Goal: Task Accomplishment & Management: Manage account settings

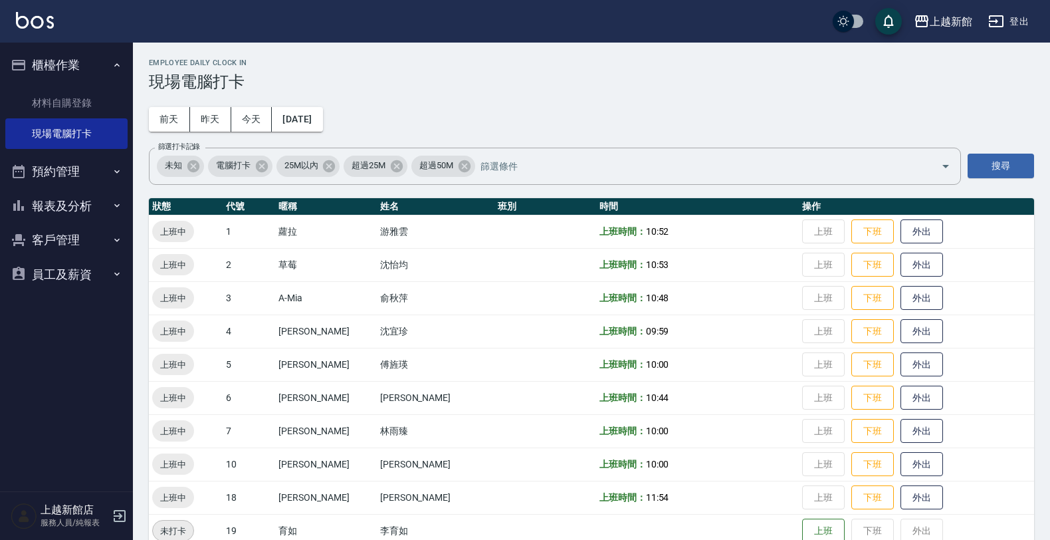
scroll to position [249, 0]
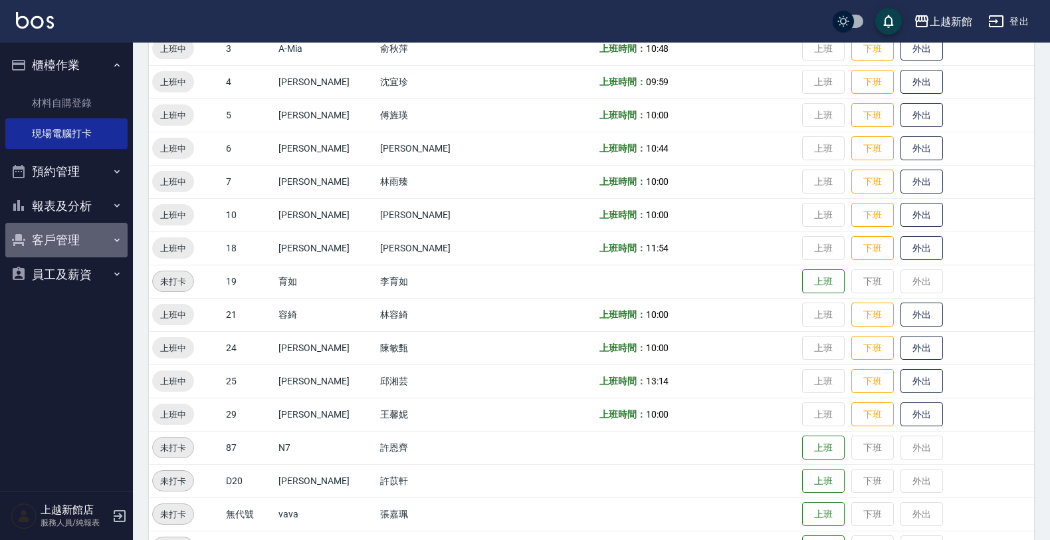
click at [85, 233] on button "客戶管理" at bounding box center [66, 240] width 122 height 35
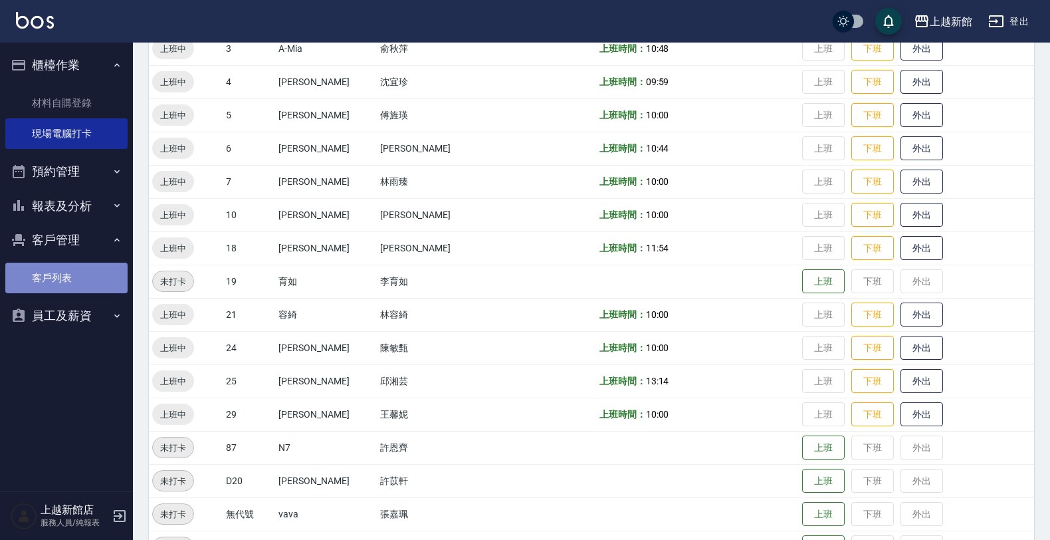
click at [88, 270] on link "客戶列表" at bounding box center [66, 278] width 122 height 31
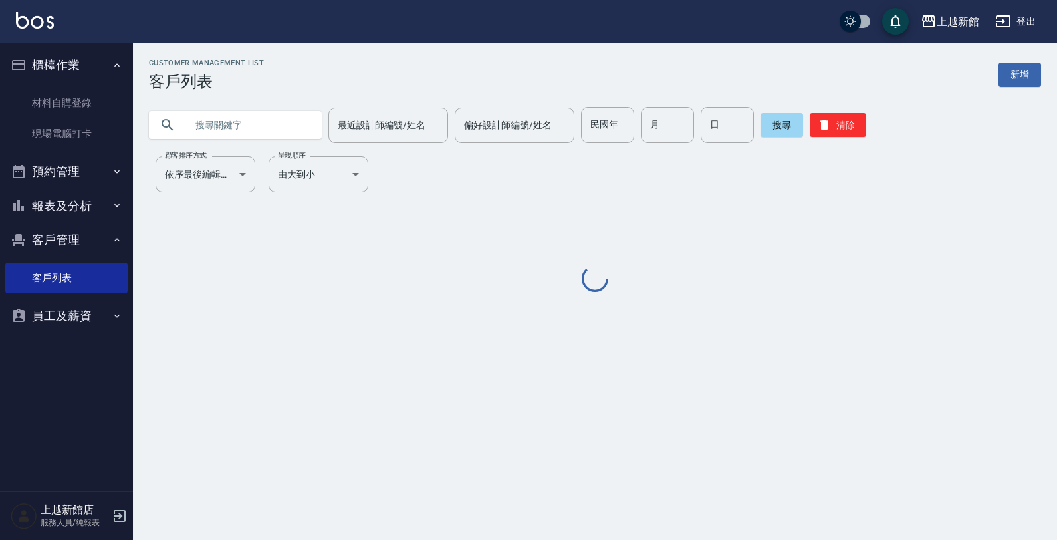
click at [266, 112] on input "text" at bounding box center [248, 125] width 125 height 36
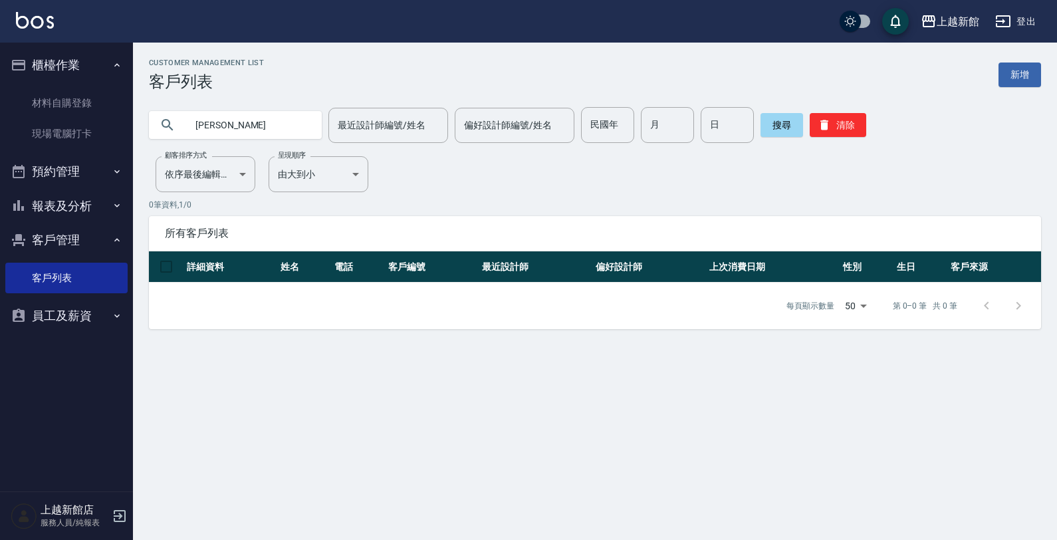
type input "湯"
type input "俊"
type input "湯玲"
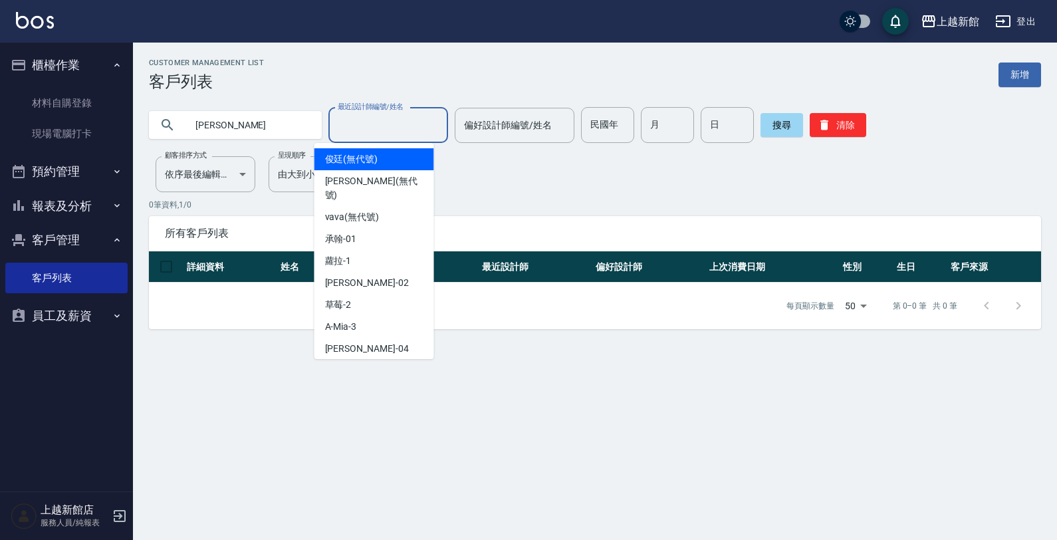
click at [363, 134] on input "最近設計師編號/姓名" at bounding box center [388, 125] width 108 height 23
type input "草莓-2"
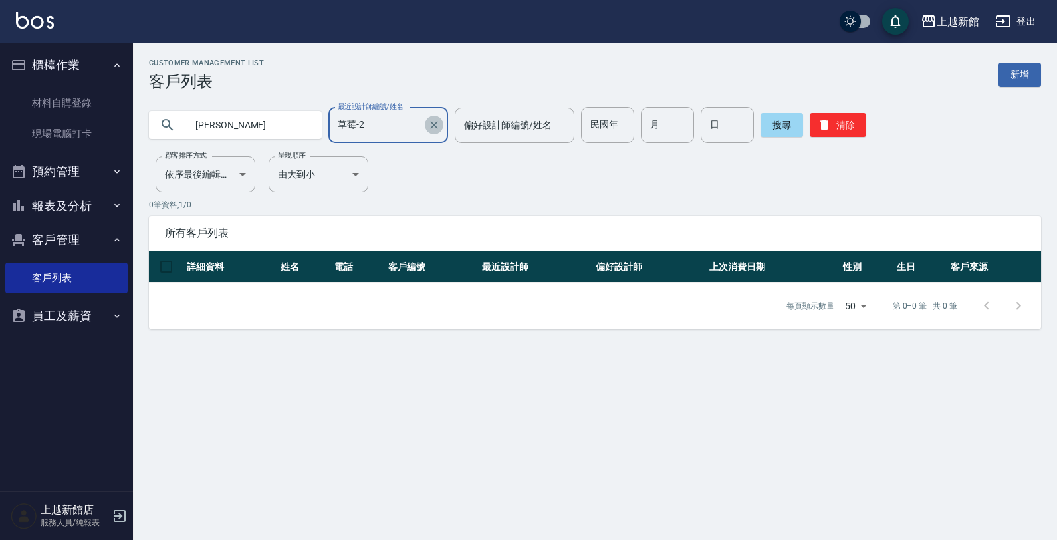
click at [427, 123] on icon "Clear" at bounding box center [433, 124] width 13 height 13
click at [249, 134] on input "湯玲" at bounding box center [248, 125] width 125 height 36
type input "湯"
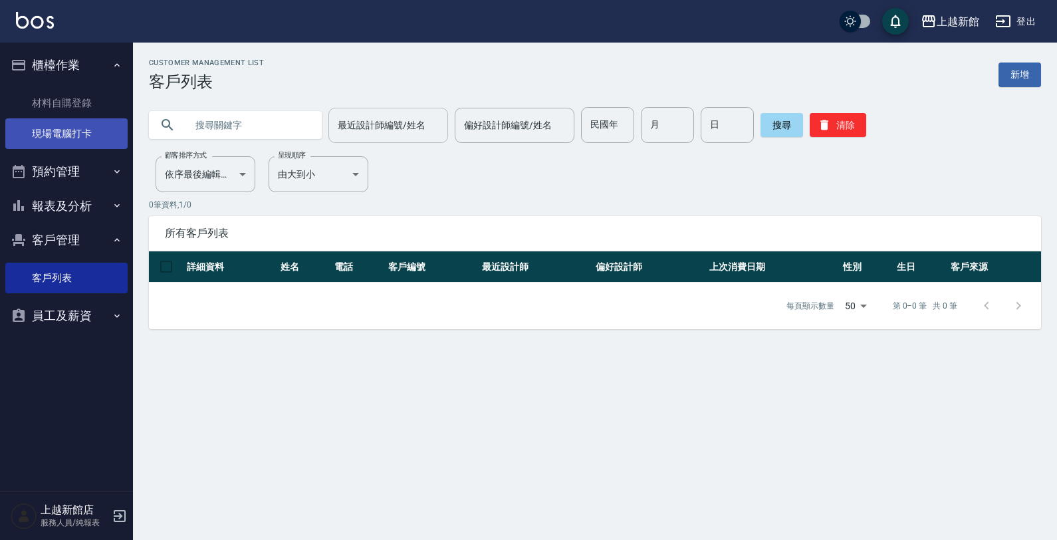
click at [59, 133] on link "現場電腦打卡" at bounding box center [66, 133] width 122 height 31
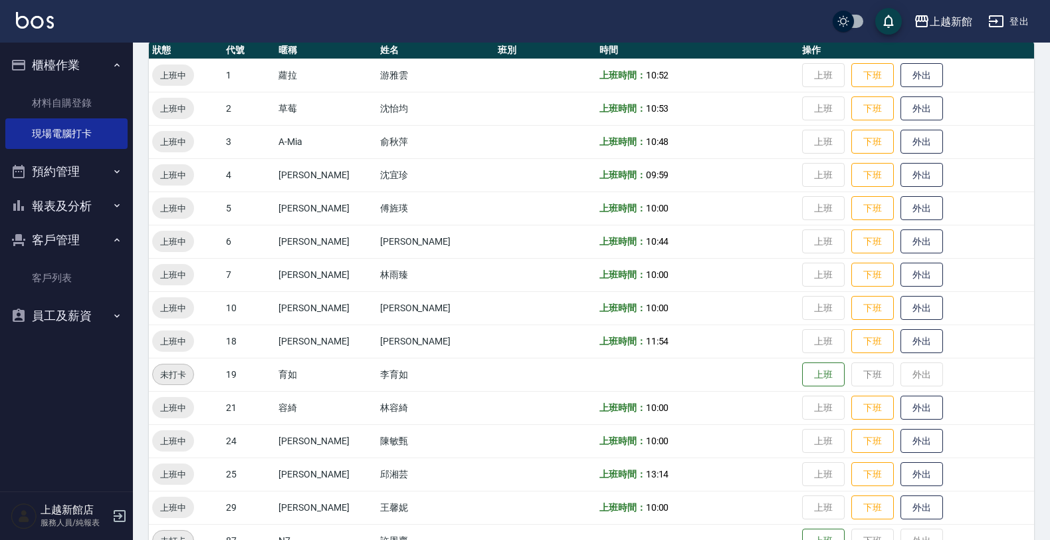
scroll to position [166, 0]
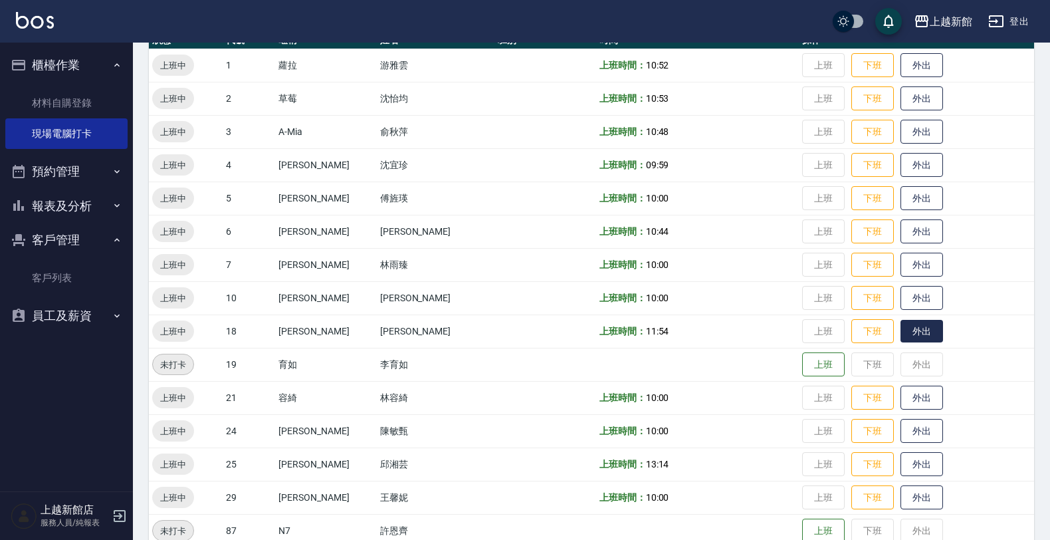
click at [901, 328] on button "外出" at bounding box center [922, 331] width 43 height 23
click at [901, 333] on button "歸來" at bounding box center [922, 331] width 43 height 23
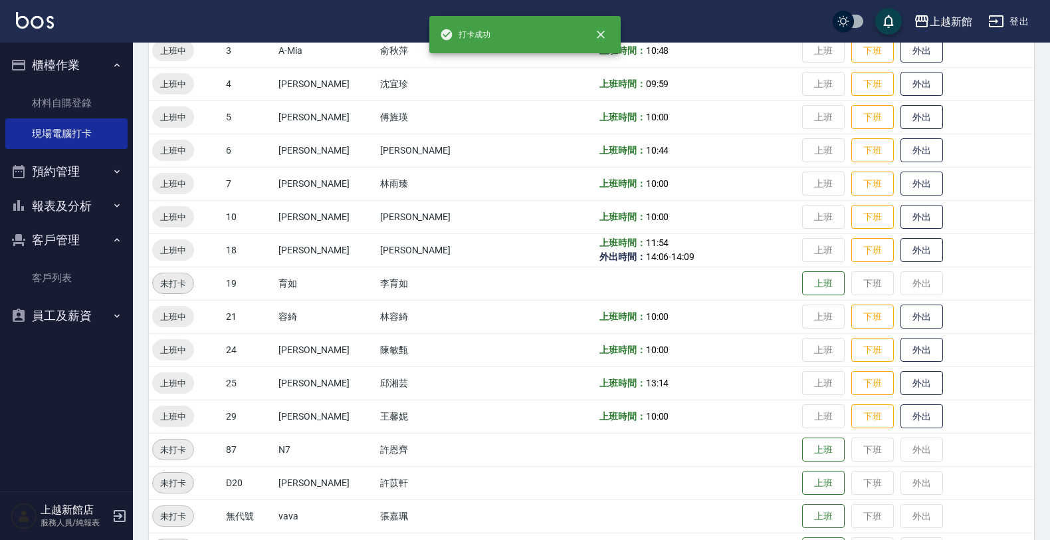
scroll to position [249, 0]
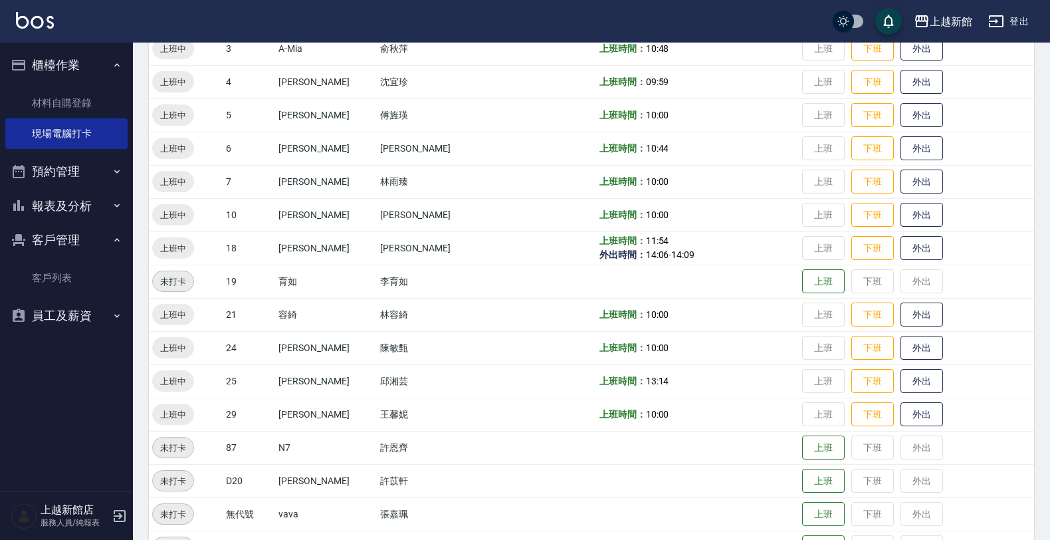
click at [116, 515] on icon "button" at bounding box center [120, 516] width 16 height 16
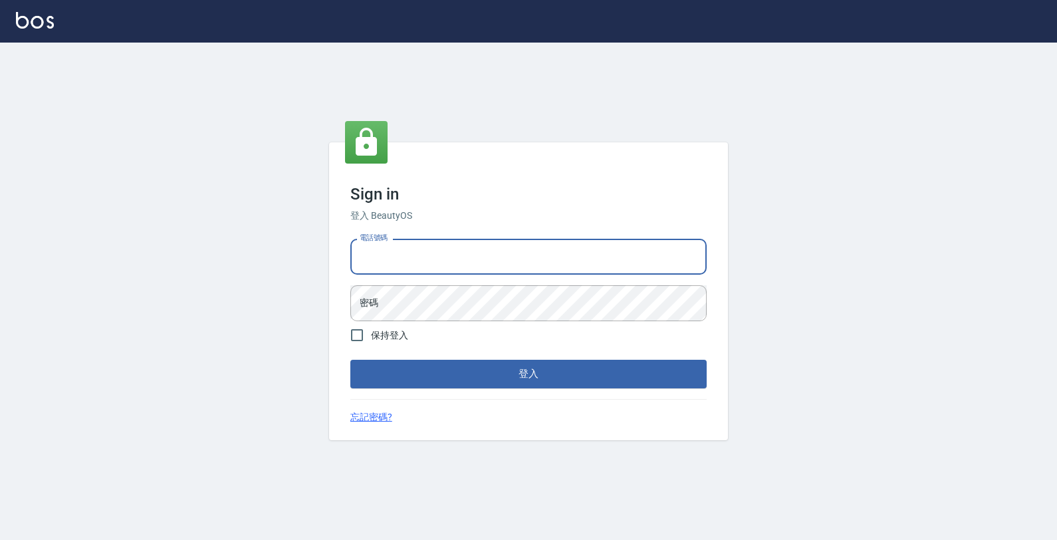
click at [525, 253] on input "電話號碼" at bounding box center [528, 257] width 356 height 36
type input "0974376310"
click at [350, 360] on button "登入" at bounding box center [528, 374] width 356 height 28
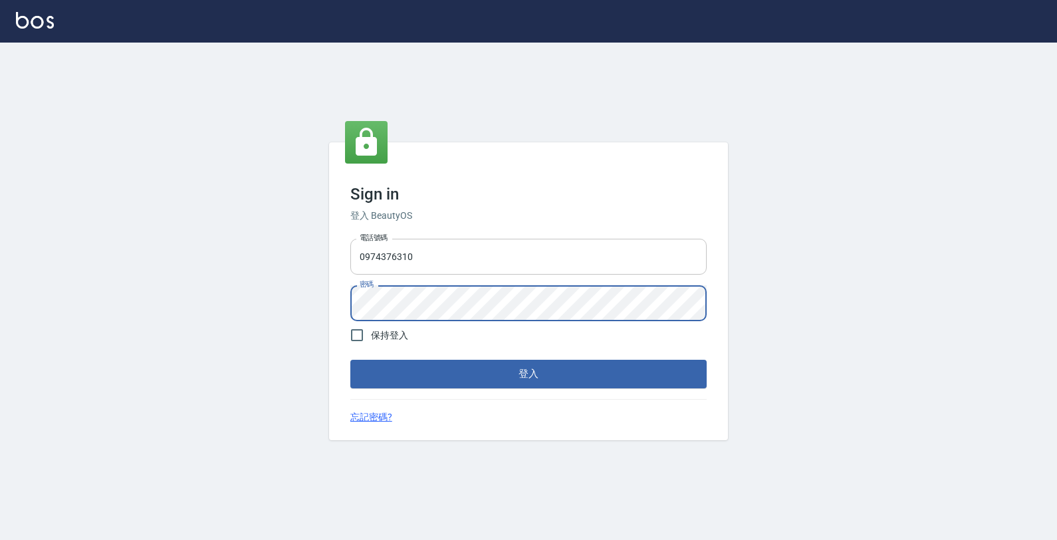
click at [350, 360] on button "登入" at bounding box center [528, 374] width 356 height 28
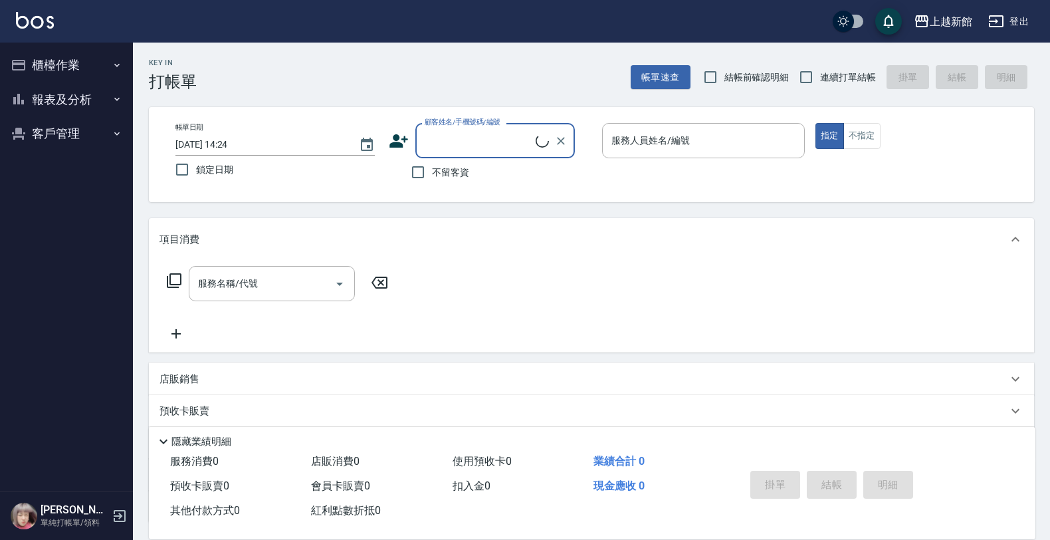
click at [67, 73] on button "櫃檯作業" at bounding box center [66, 65] width 122 height 35
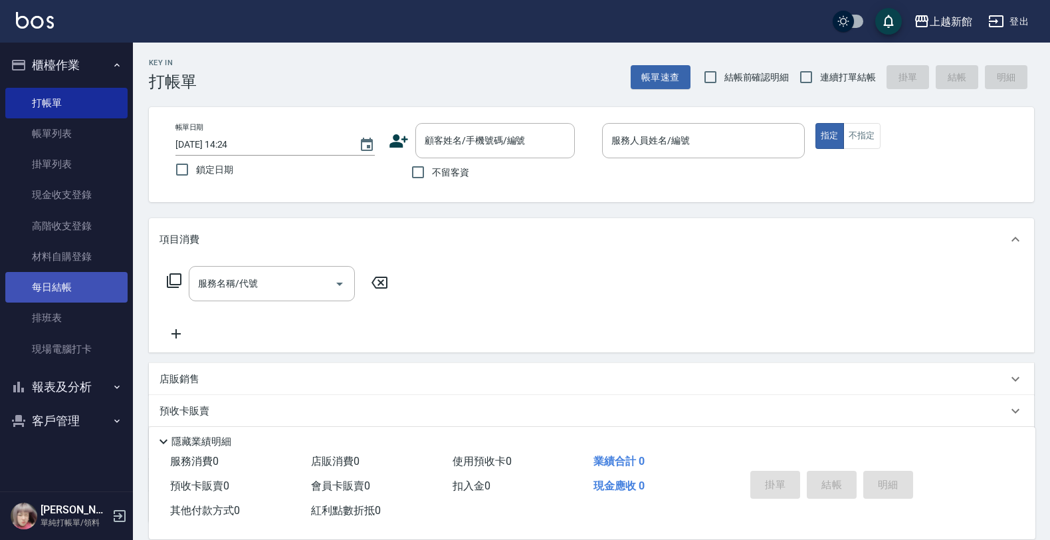
click at [66, 289] on link "每日結帳" at bounding box center [66, 287] width 122 height 31
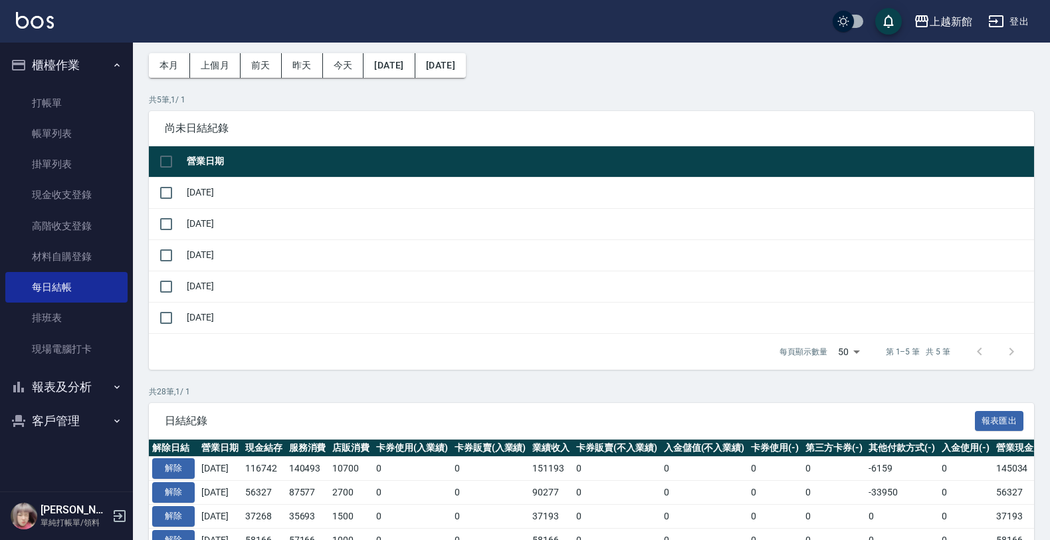
scroll to position [83, 0]
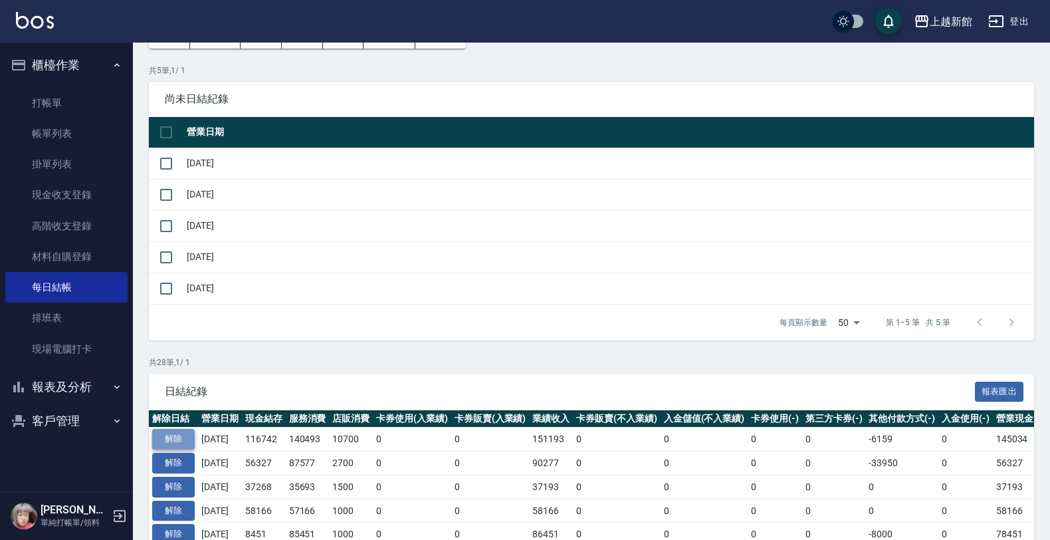
click at [164, 443] on button "解除" at bounding box center [173, 439] width 43 height 21
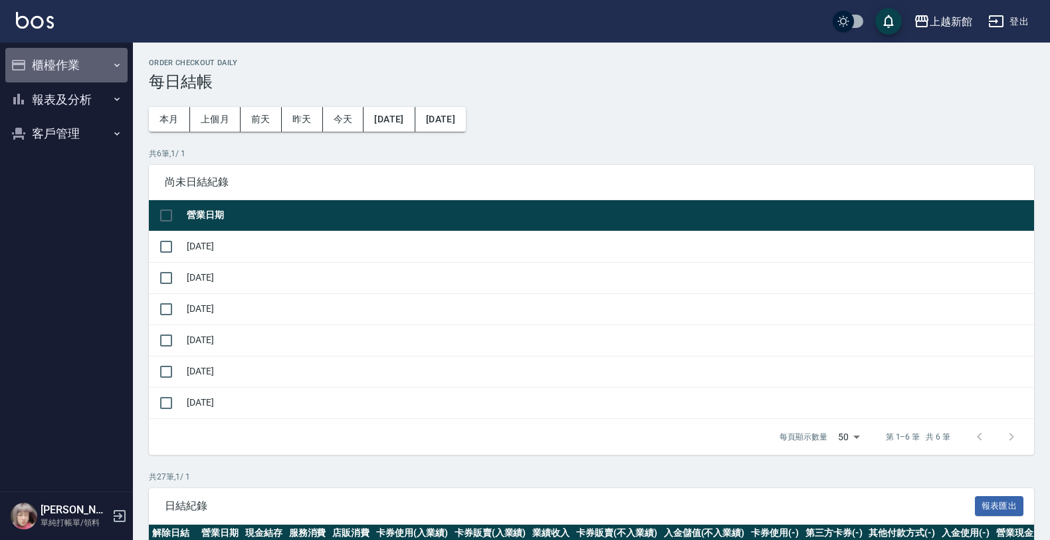
click at [47, 55] on button "櫃檯作業" at bounding box center [66, 65] width 122 height 35
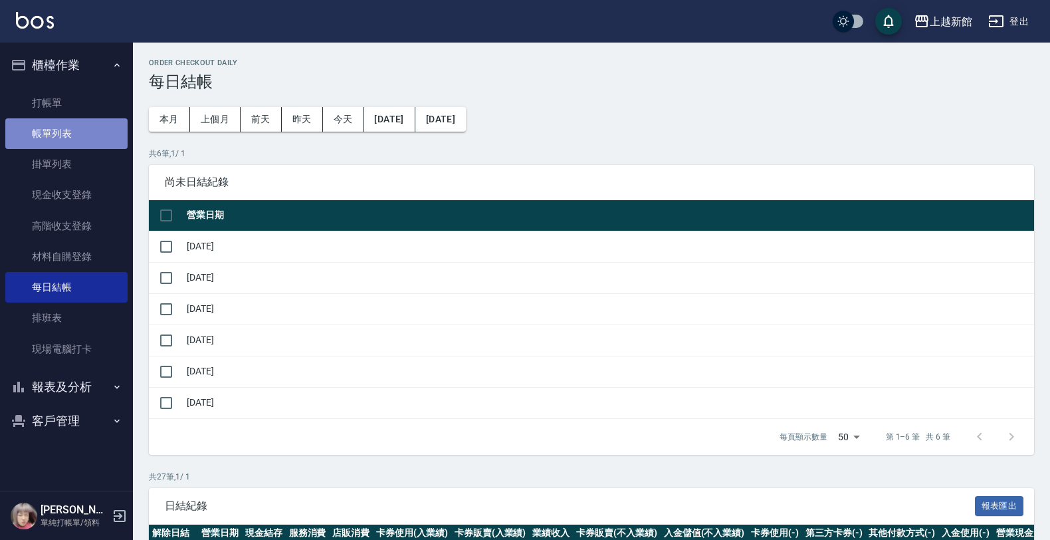
click at [54, 130] on link "帳單列表" at bounding box center [66, 133] width 122 height 31
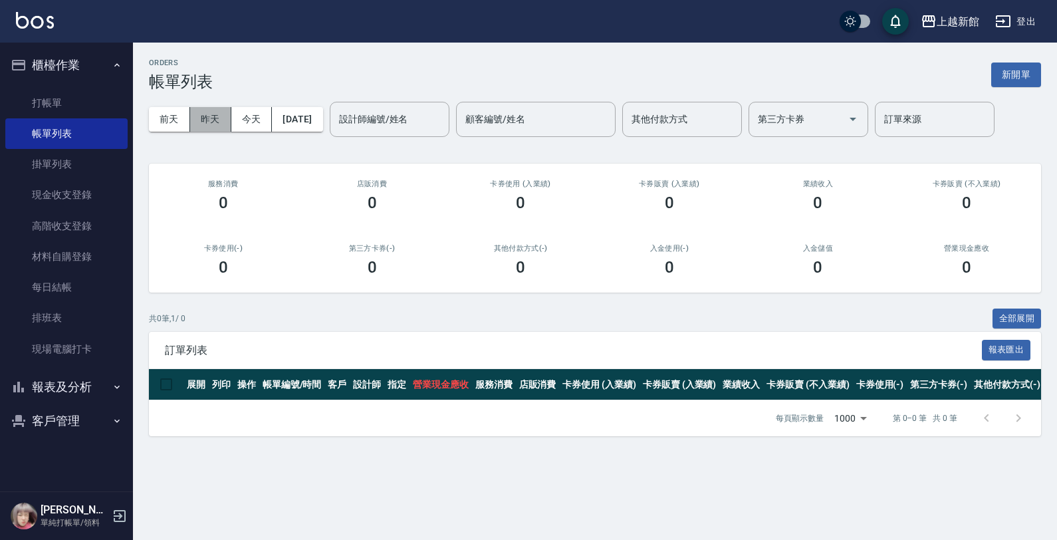
click at [219, 128] on button "昨天" at bounding box center [210, 119] width 41 height 25
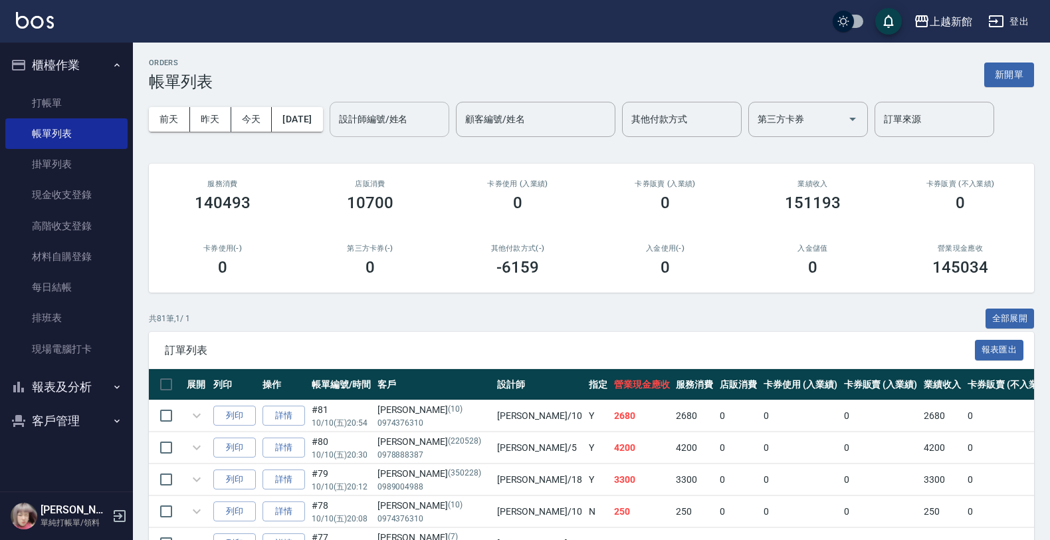
click at [360, 128] on input "設計師編號/姓名" at bounding box center [390, 119] width 108 height 23
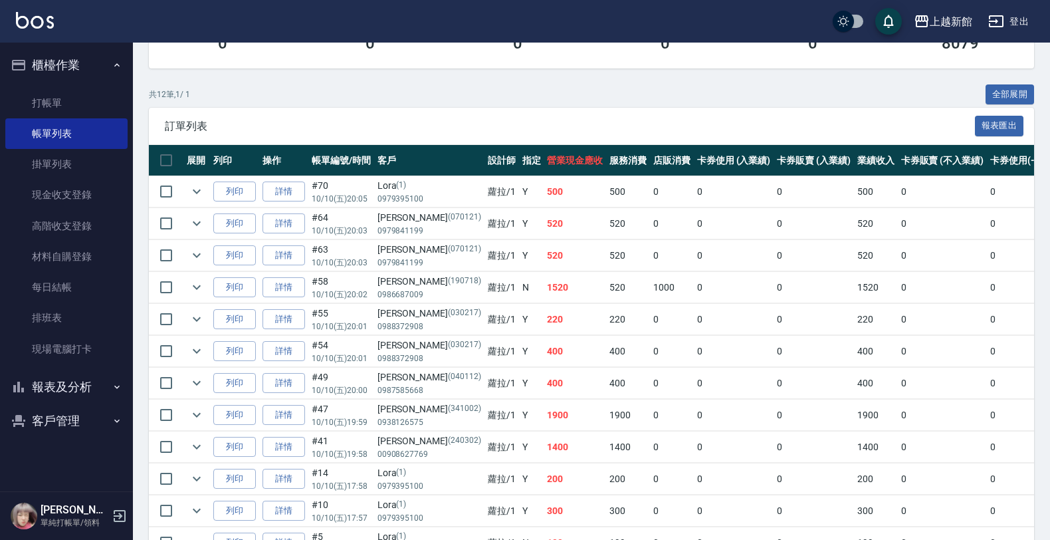
scroll to position [310, 0]
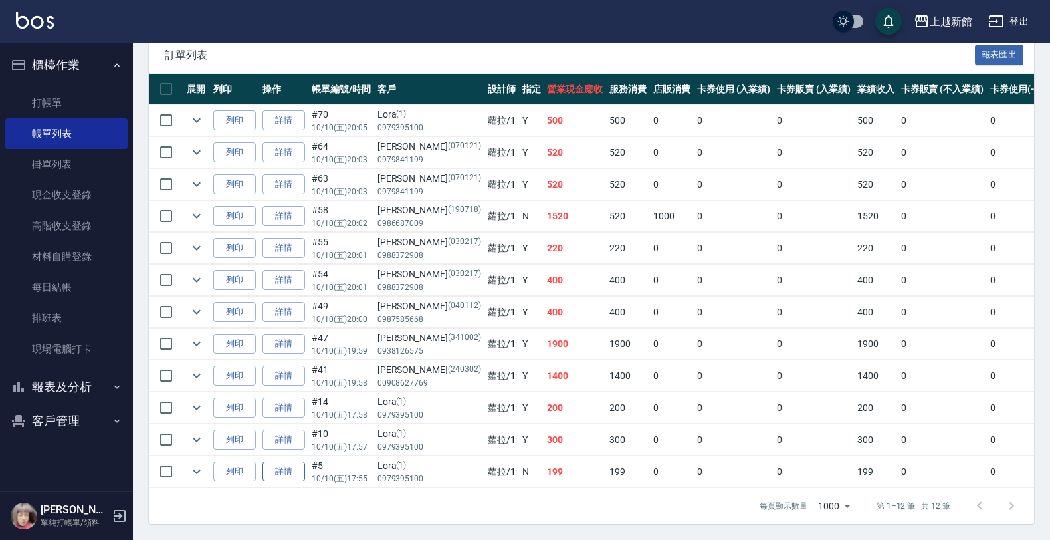
type input "蘿拉-1"
click at [283, 462] on link "詳情" at bounding box center [284, 471] width 43 height 21
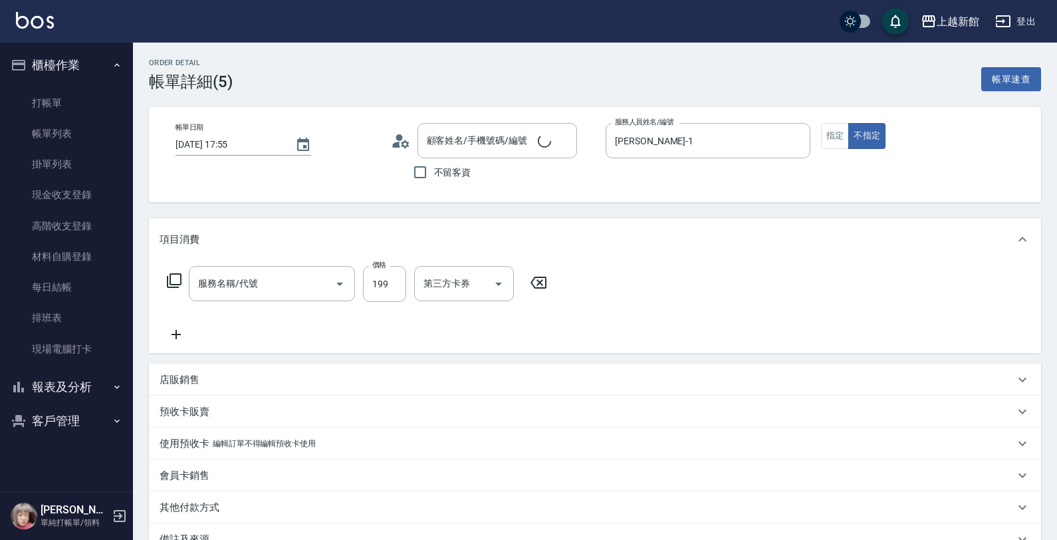
type input "2025/10/10 17:55"
type input "蘿拉-1"
type input "Lora/0979395100/1"
type input "設計燙髮(302)"
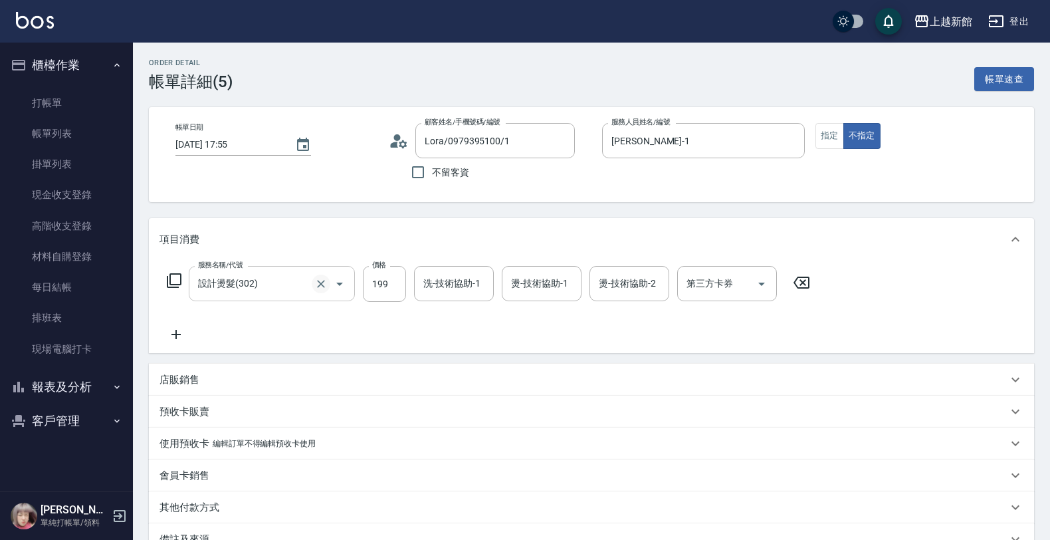
click at [324, 281] on icon "Clear" at bounding box center [320, 283] width 13 height 13
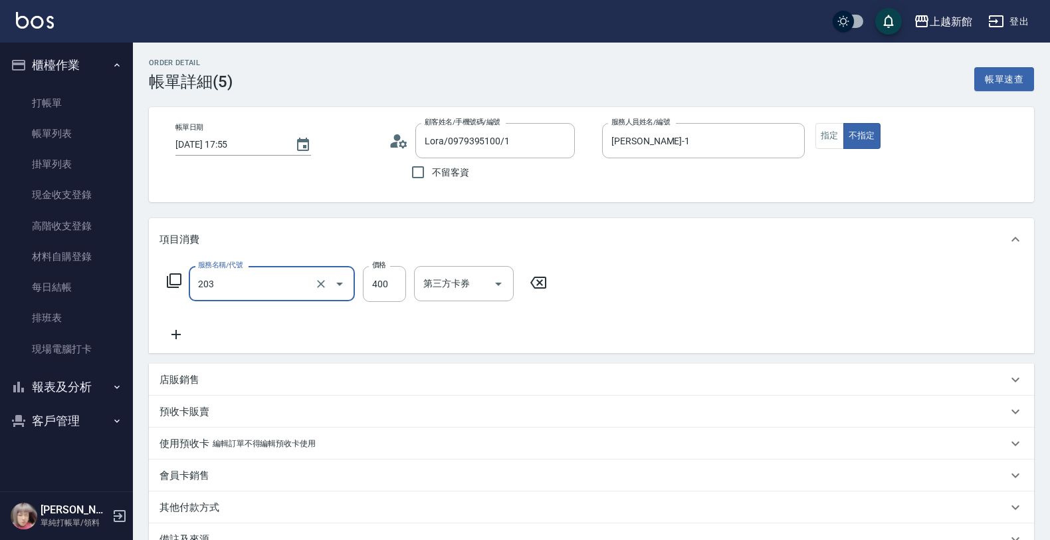
type input "1"
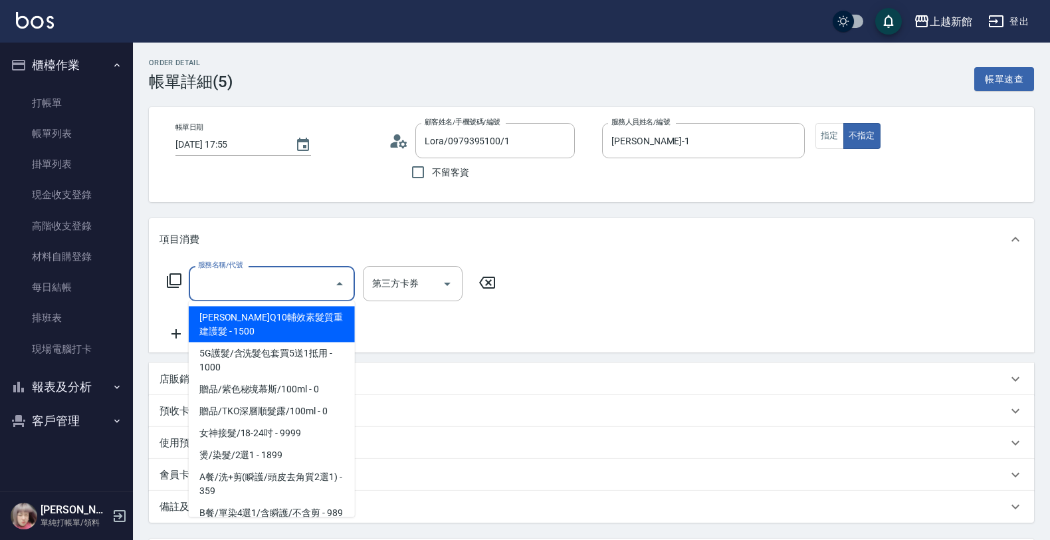
type input "\"
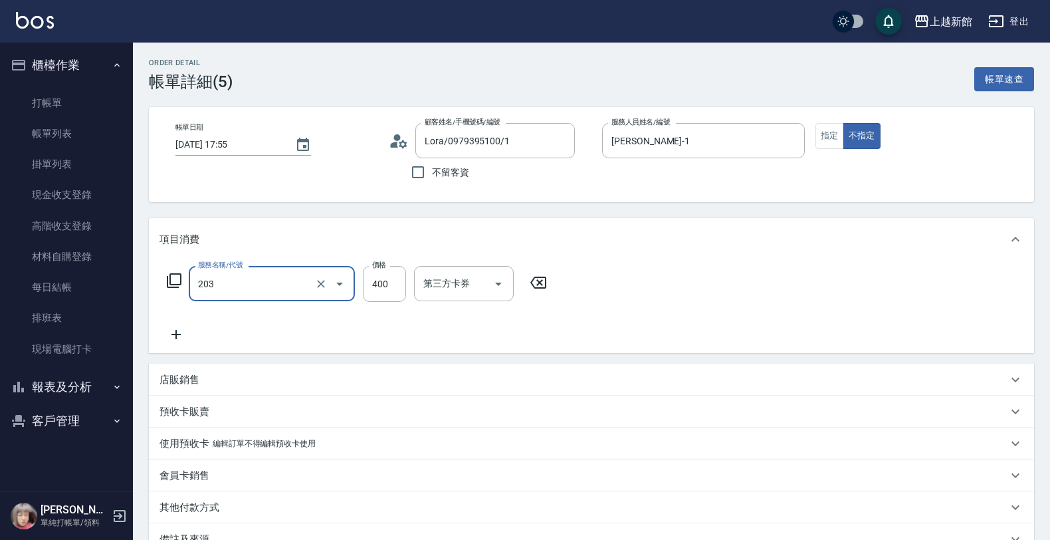
type input "指定單剪(203)"
type input "199"
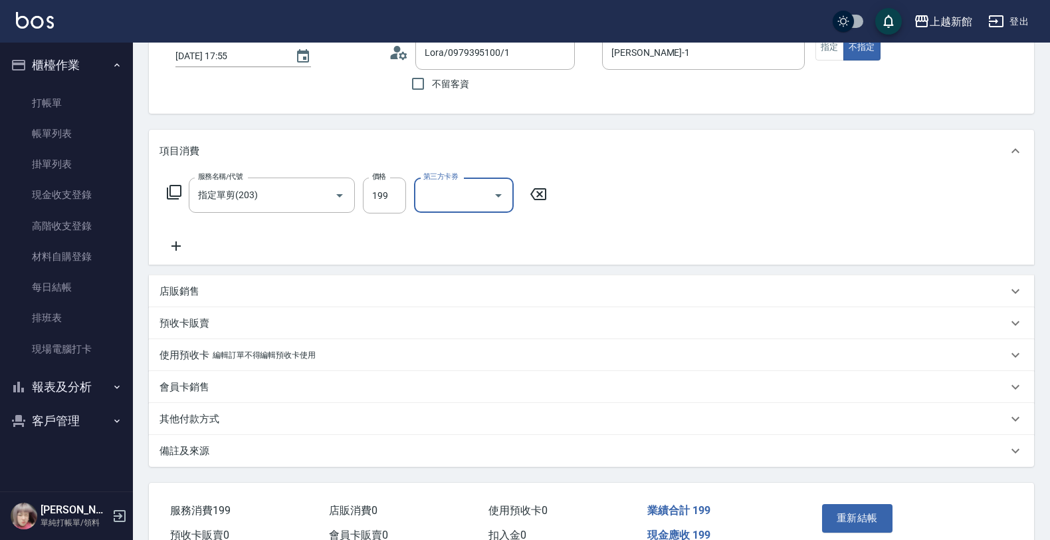
scroll to position [158, 0]
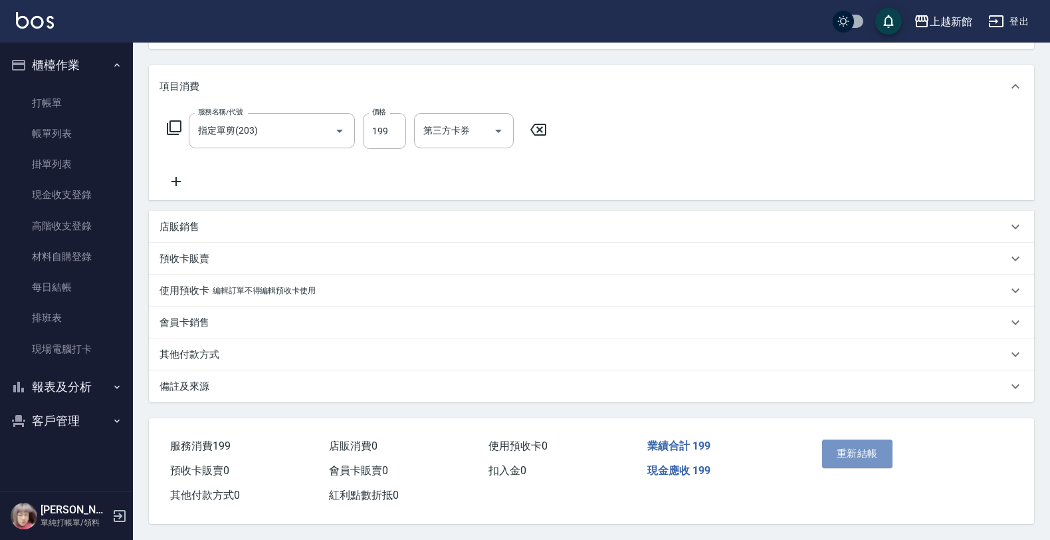
click at [841, 456] on button "重新結帳" at bounding box center [857, 453] width 70 height 28
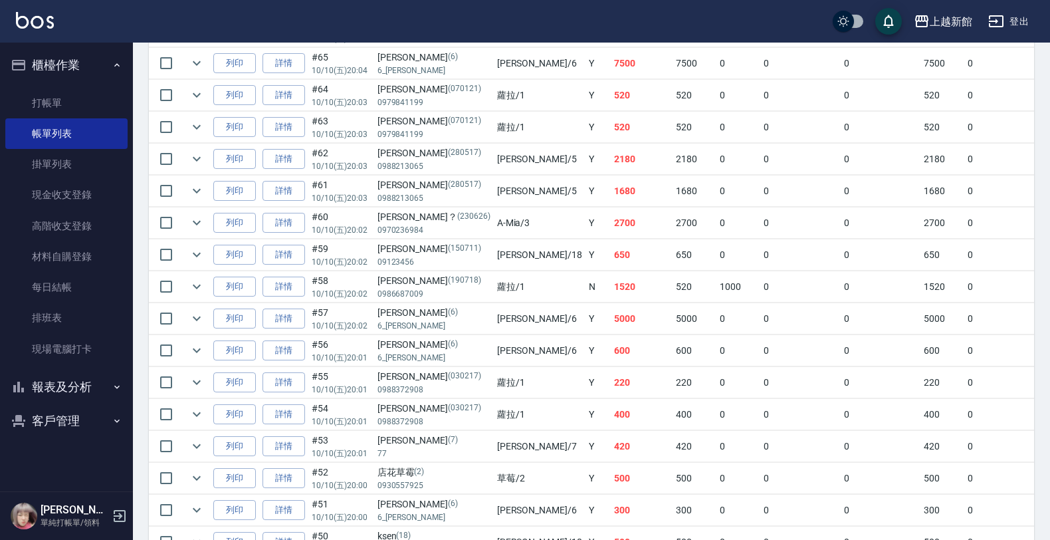
scroll to position [1080, 0]
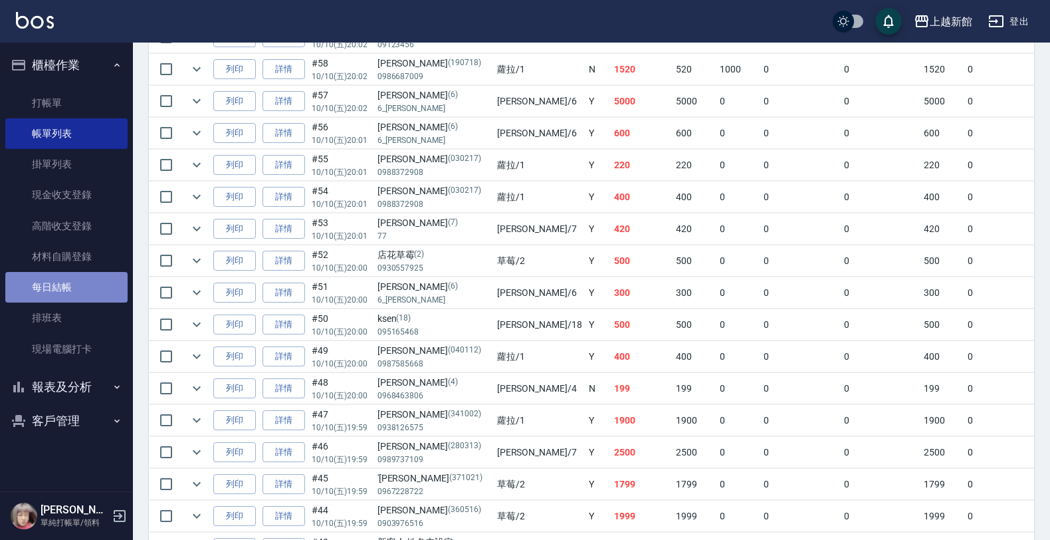
click at [93, 279] on link "每日結帳" at bounding box center [66, 287] width 122 height 31
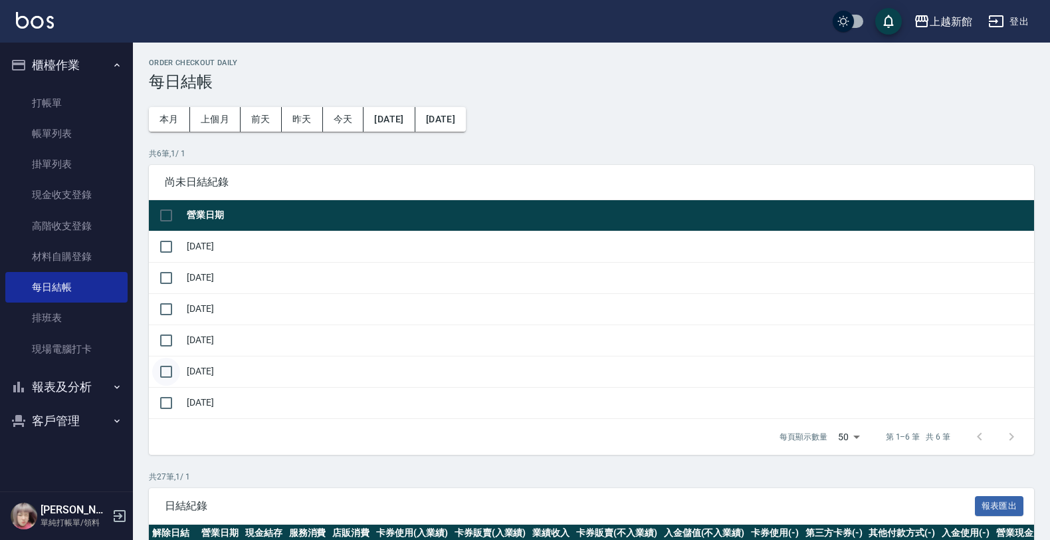
click at [167, 368] on input "checkbox" at bounding box center [166, 372] width 28 height 28
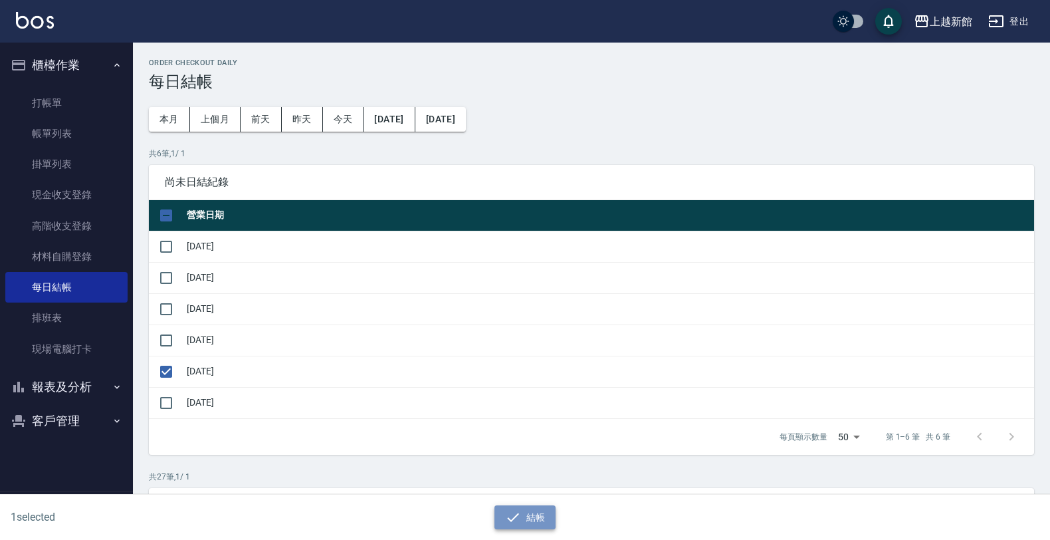
click at [534, 519] on button "結帳" at bounding box center [526, 517] width 62 height 25
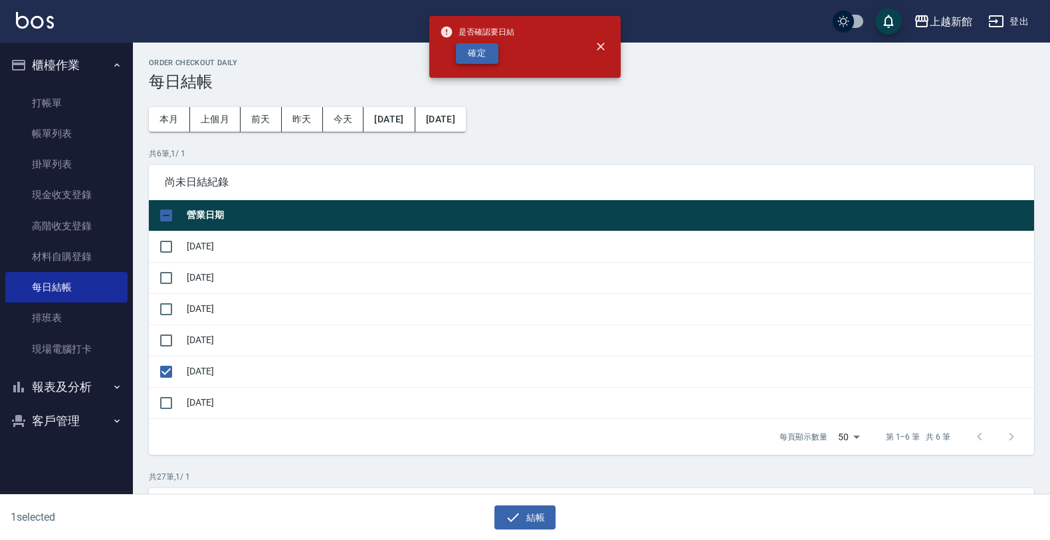
click at [471, 52] on button "確定" at bounding box center [477, 53] width 43 height 21
checkbox input "false"
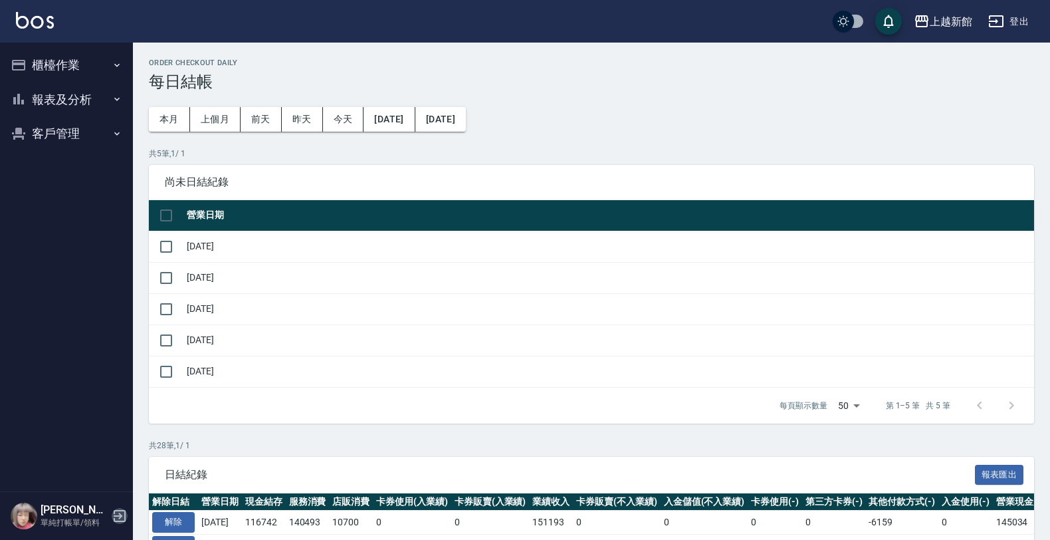
click at [120, 513] on icon "button" at bounding box center [120, 516] width 12 height 12
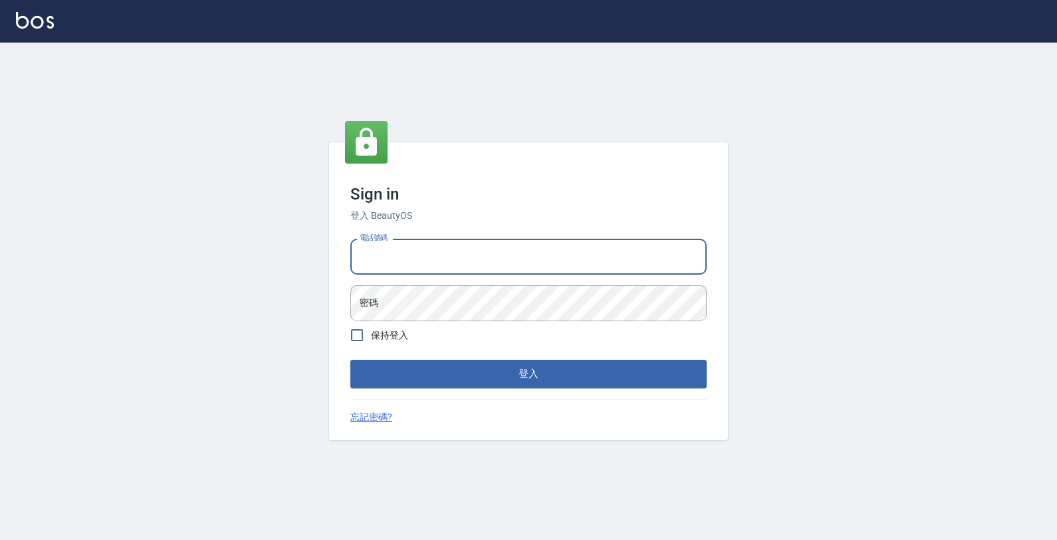
click at [374, 263] on input "電話號碼" at bounding box center [528, 257] width 356 height 36
type input "4265909"
click at [350, 360] on button "登入" at bounding box center [528, 374] width 356 height 28
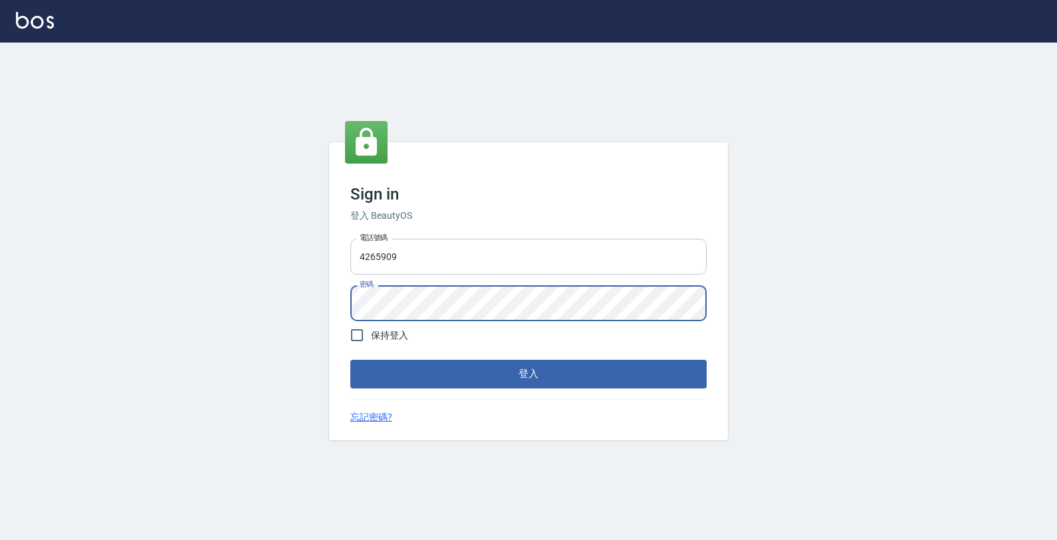
click at [350, 360] on button "登入" at bounding box center [528, 374] width 356 height 28
